Goal: Information Seeking & Learning: Learn about a topic

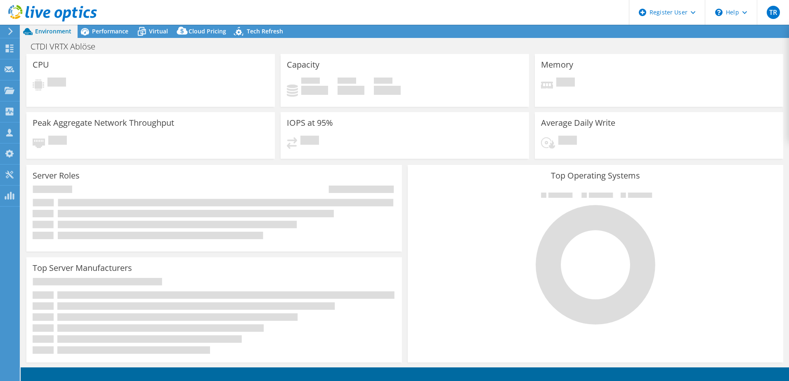
select select "EUFrankfurt"
select select "EUR"
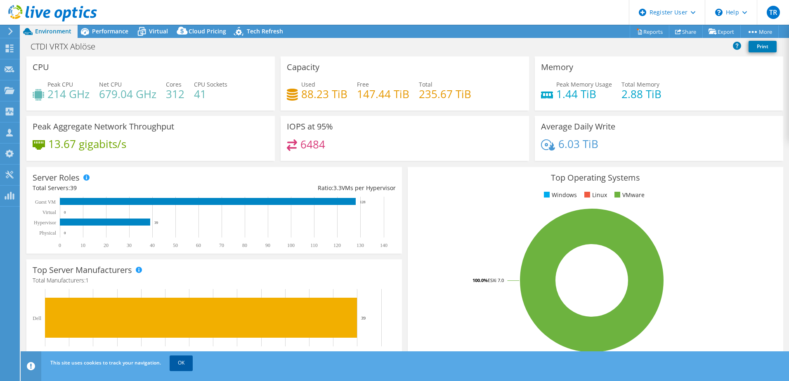
click at [188, 359] on link "OK" at bounding box center [181, 363] width 23 height 15
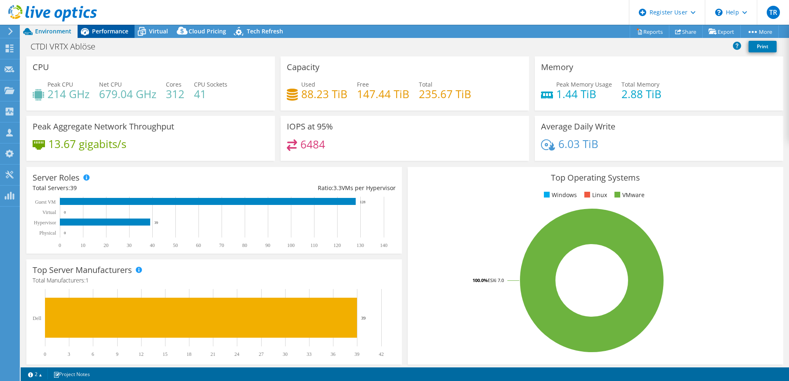
click at [122, 33] on span "Performance" at bounding box center [110, 31] width 36 height 8
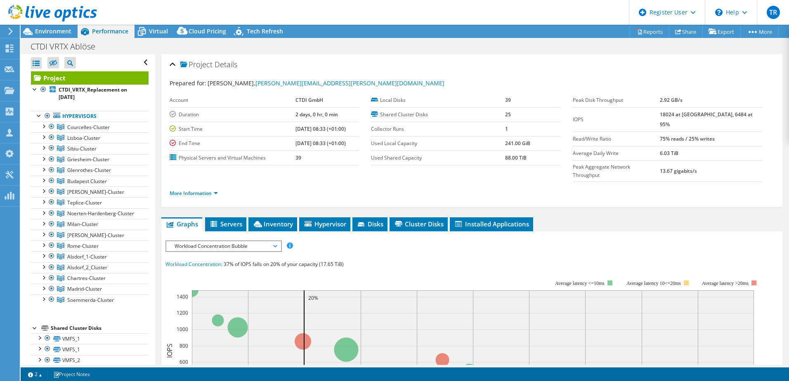
click at [45, 249] on div at bounding box center [43, 245] width 8 height 8
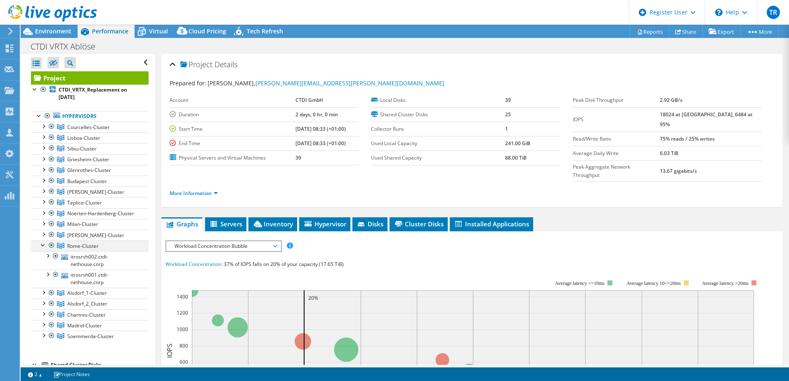
click at [45, 249] on div at bounding box center [43, 245] width 8 height 8
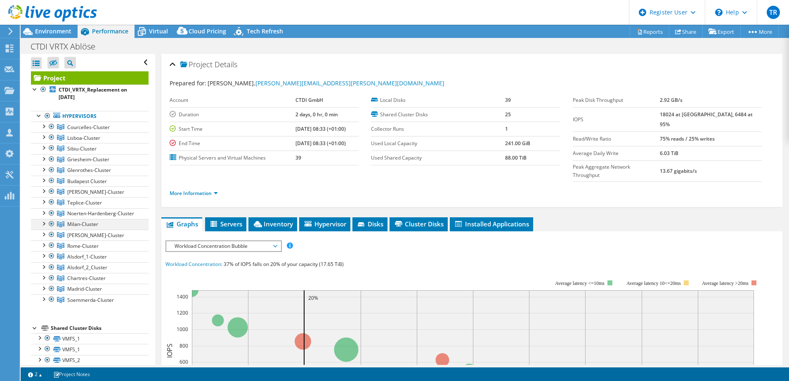
click at [46, 227] on div at bounding box center [43, 223] width 8 height 8
click at [46, 181] on div at bounding box center [43, 180] width 8 height 8
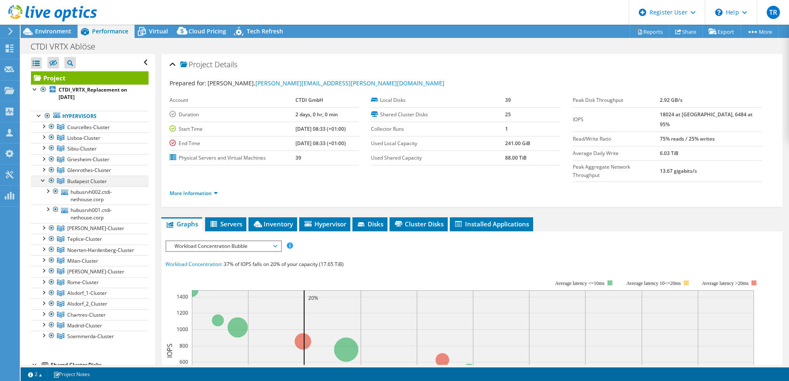
click at [45, 181] on div at bounding box center [43, 180] width 8 height 8
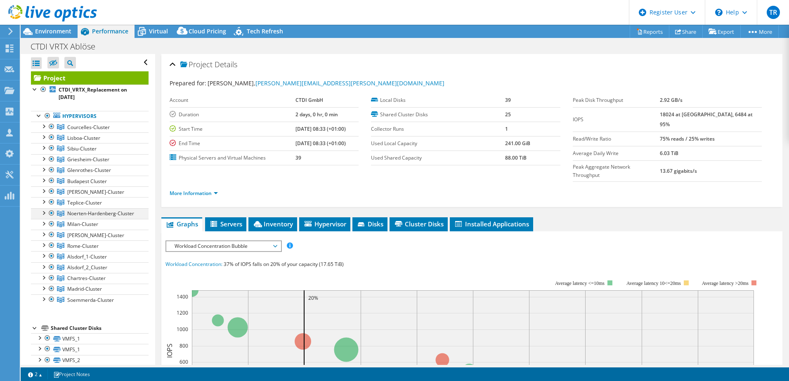
click at [43, 212] on div at bounding box center [43, 212] width 8 height 8
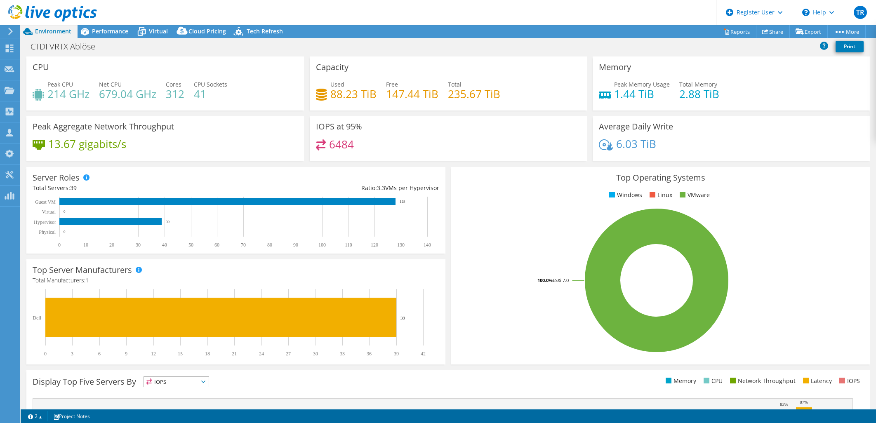
select select "EUFrankfurt"
select select "EUR"
